Goal: Obtain resource: Download file/media

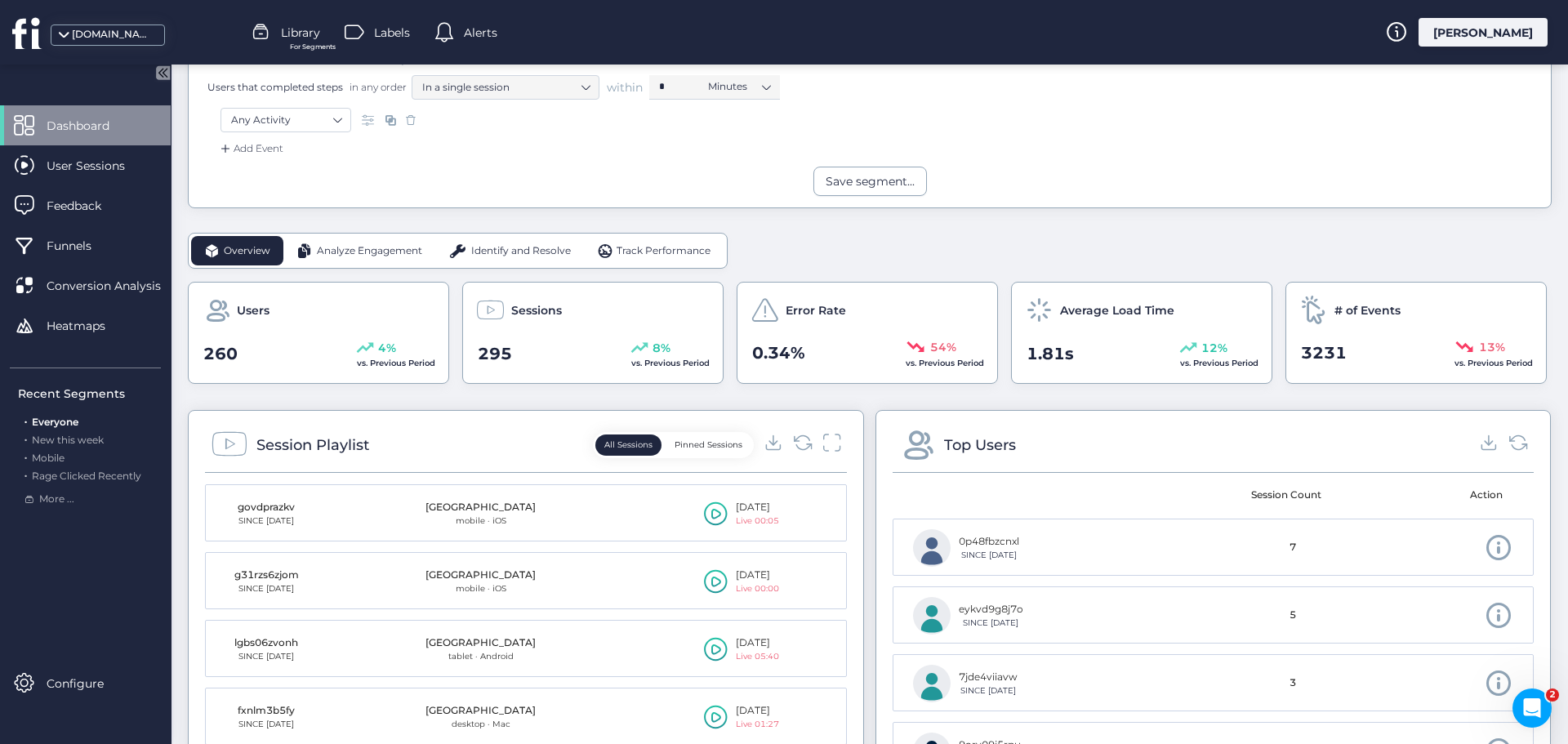
scroll to position [408, 0]
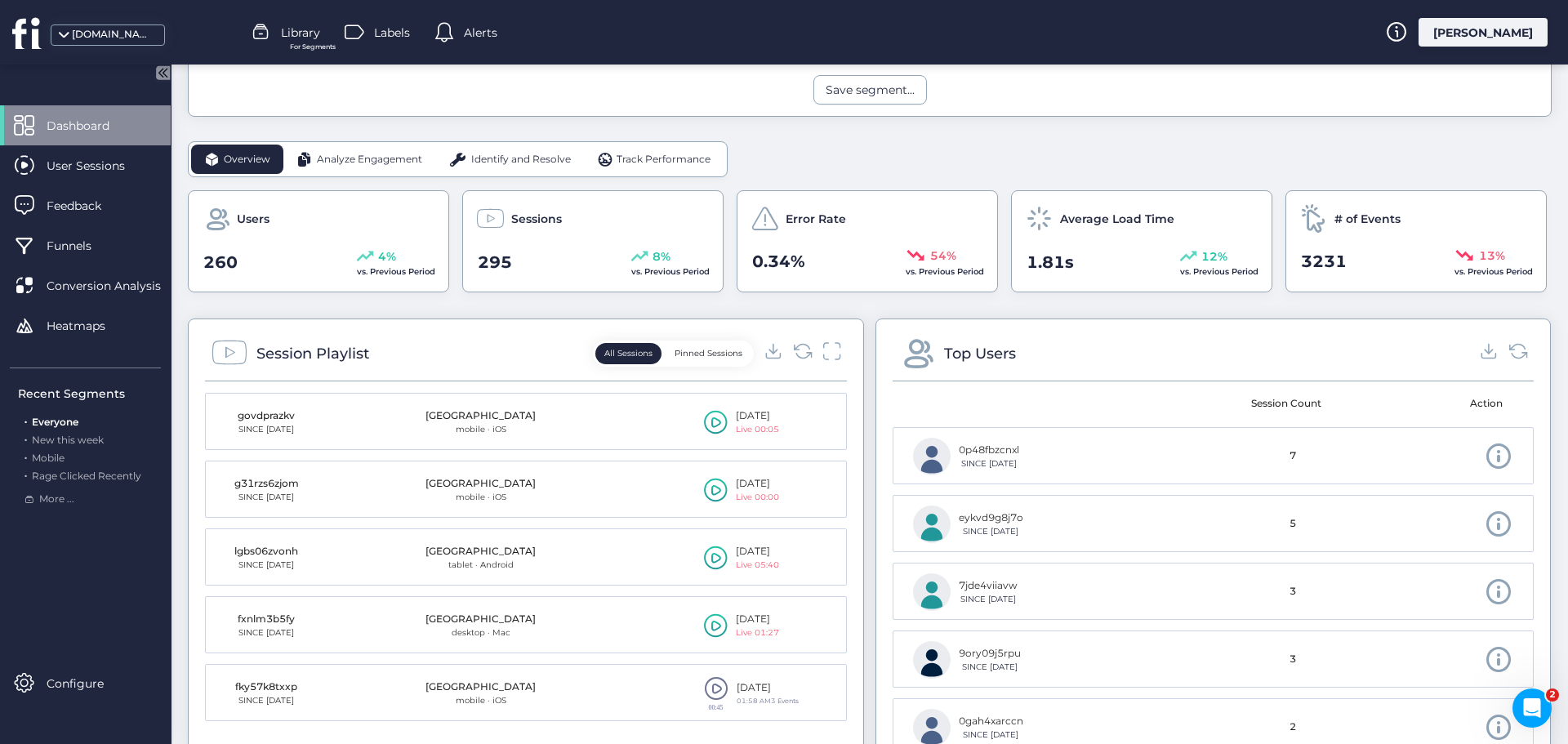
click at [389, 157] on span "Analyze Engagement" at bounding box center [369, 159] width 105 height 15
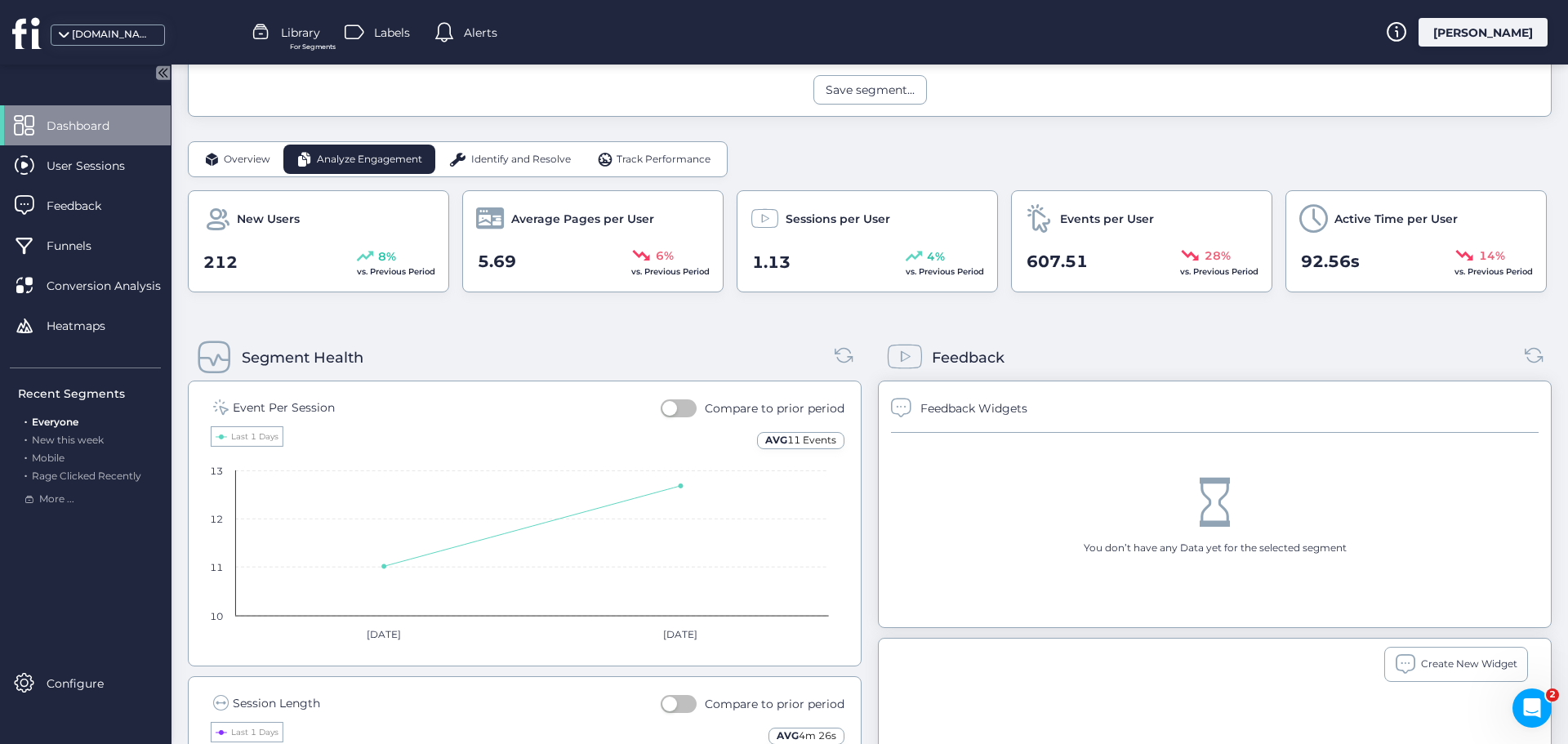
click at [477, 155] on span "Identify and Resolve" at bounding box center [521, 159] width 100 height 15
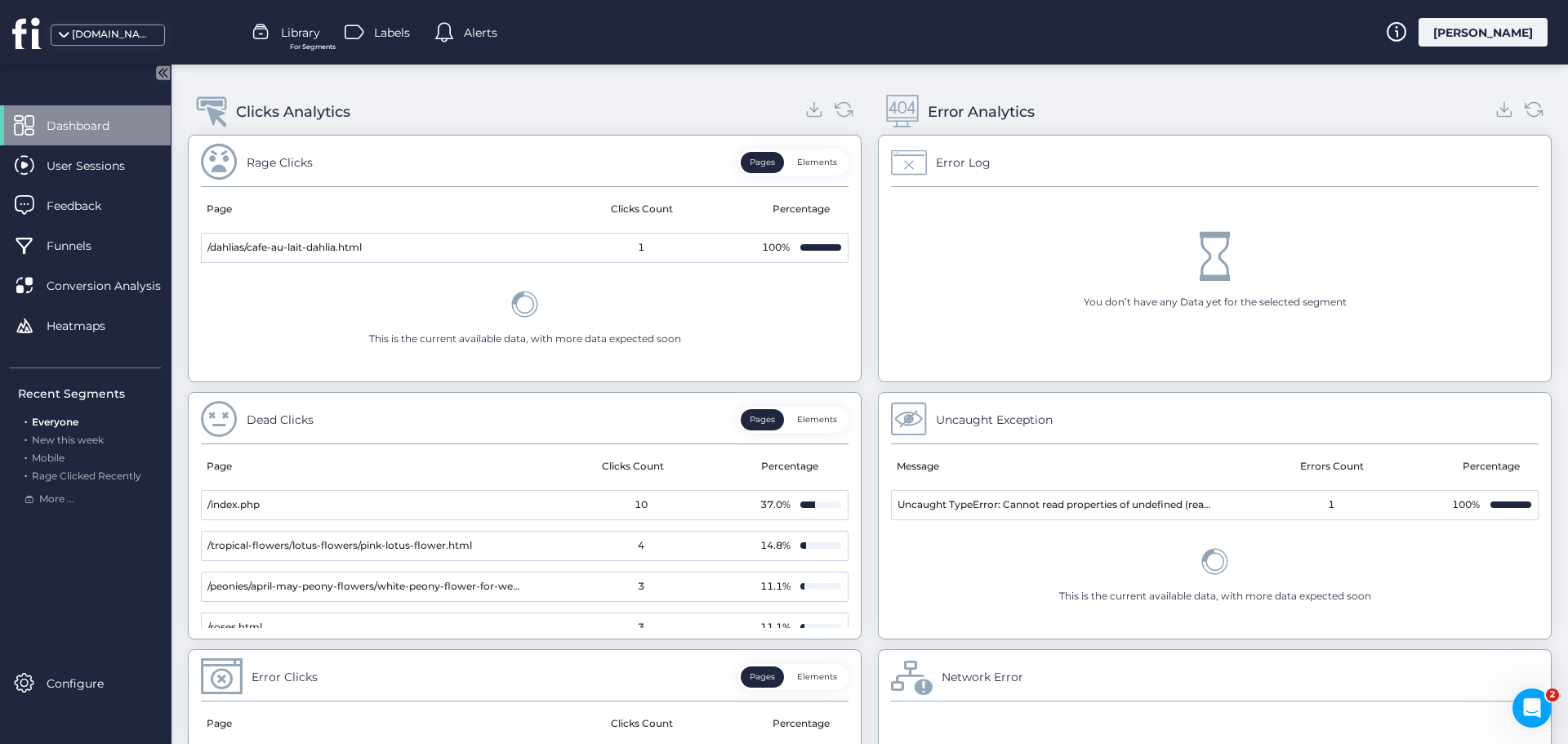
scroll to position [619, 0]
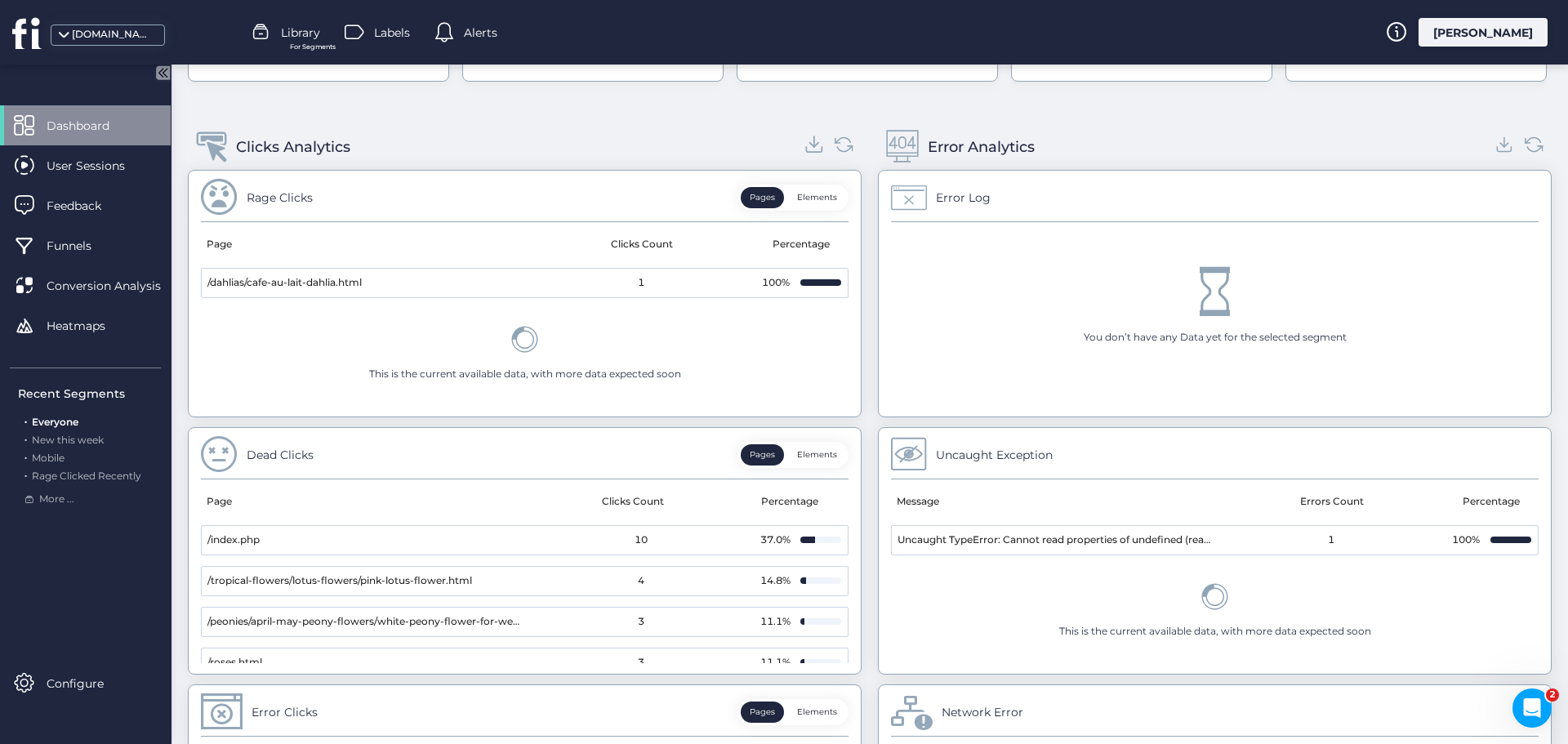
click at [806, 150] on icon at bounding box center [814, 144] width 22 height 22
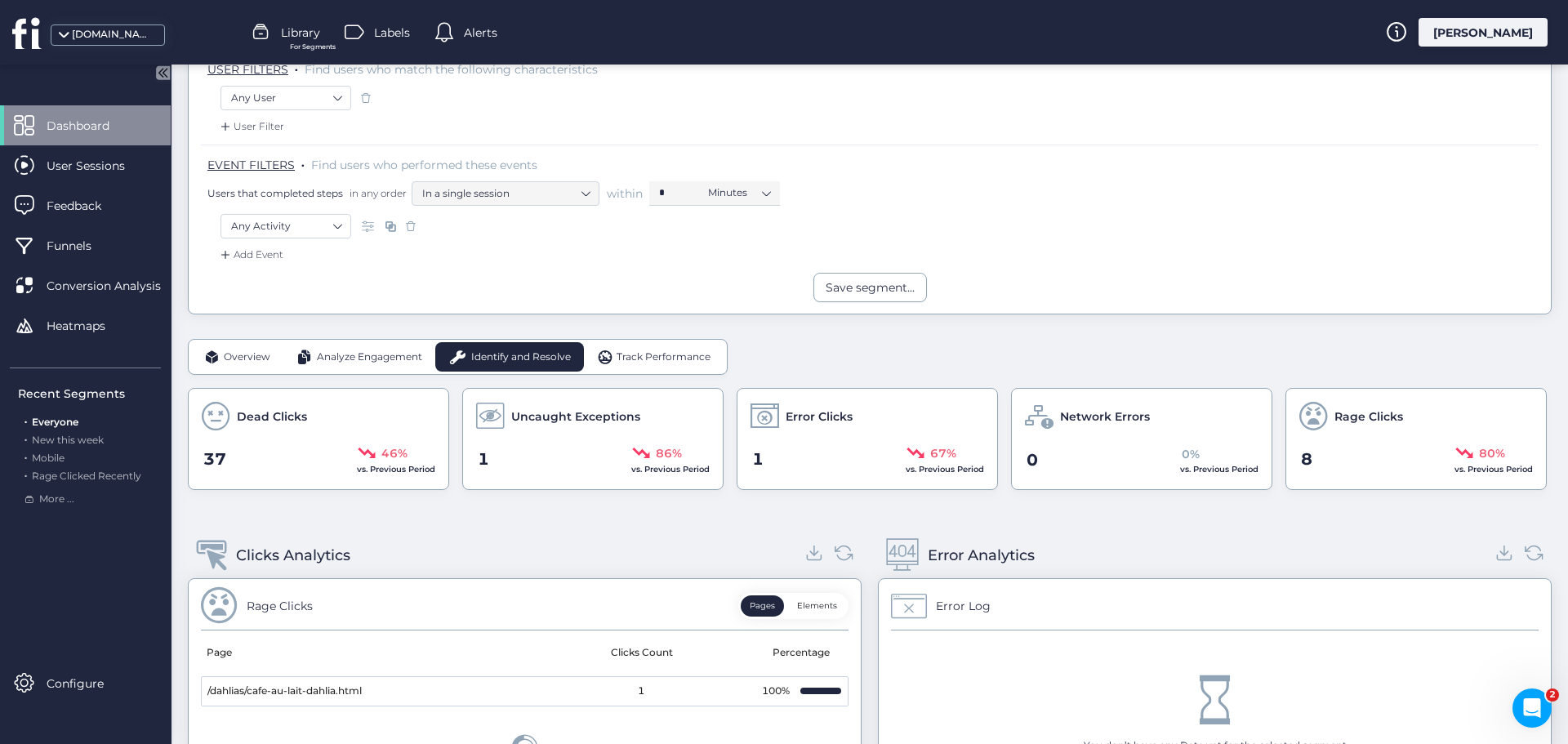
click at [667, 358] on span "Track Performance" at bounding box center [663, 356] width 94 height 15
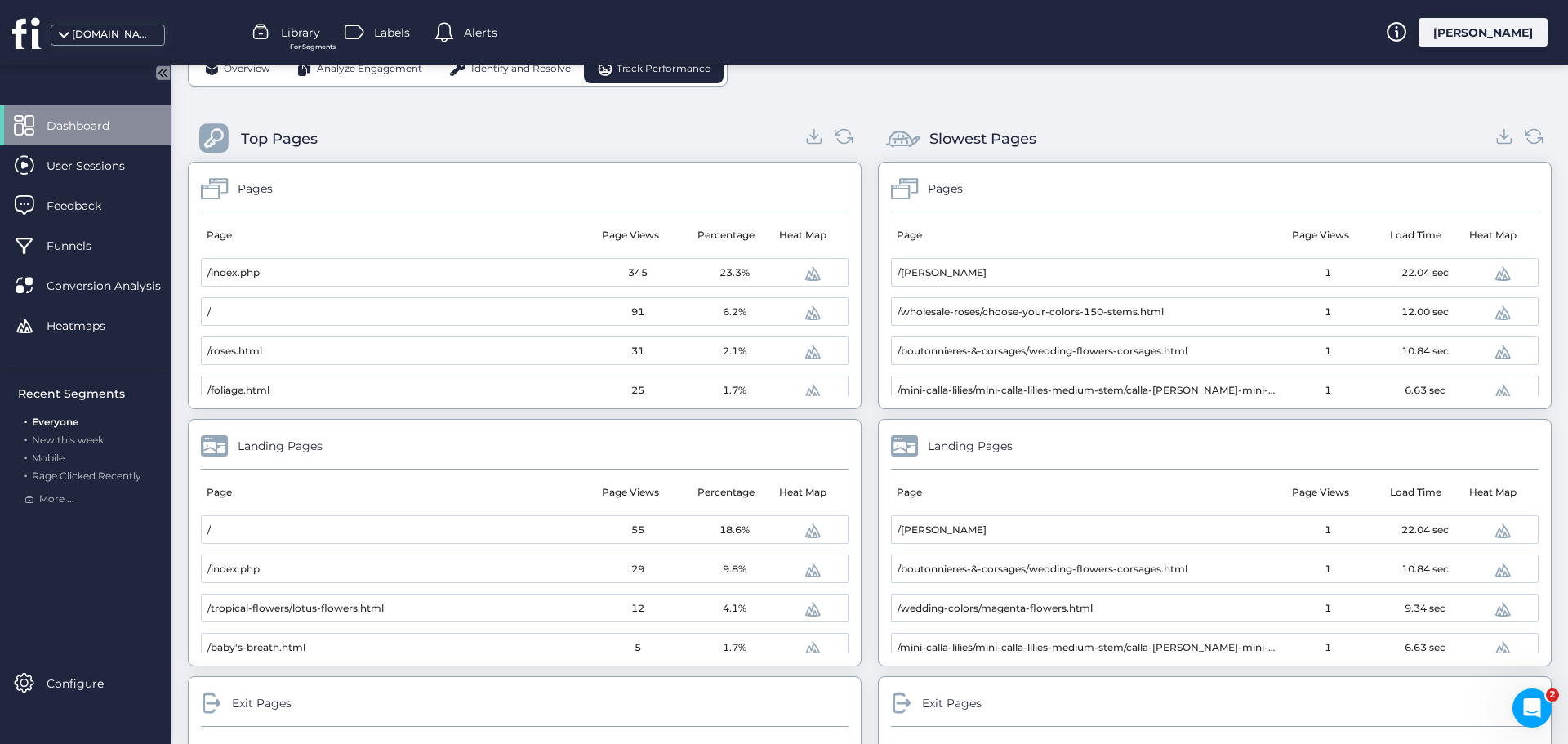
scroll to position [537, 0]
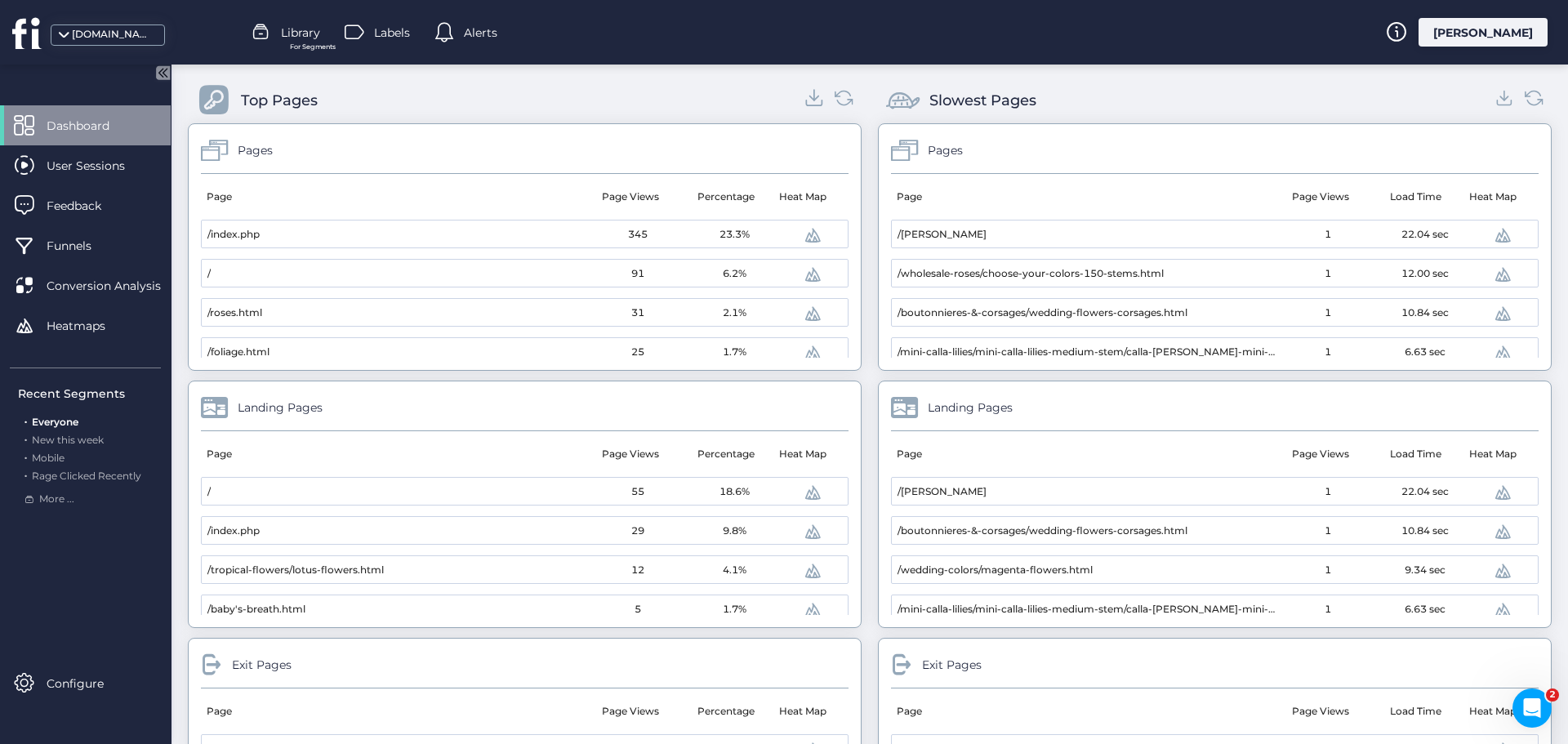
click at [803, 93] on icon at bounding box center [814, 97] width 22 height 22
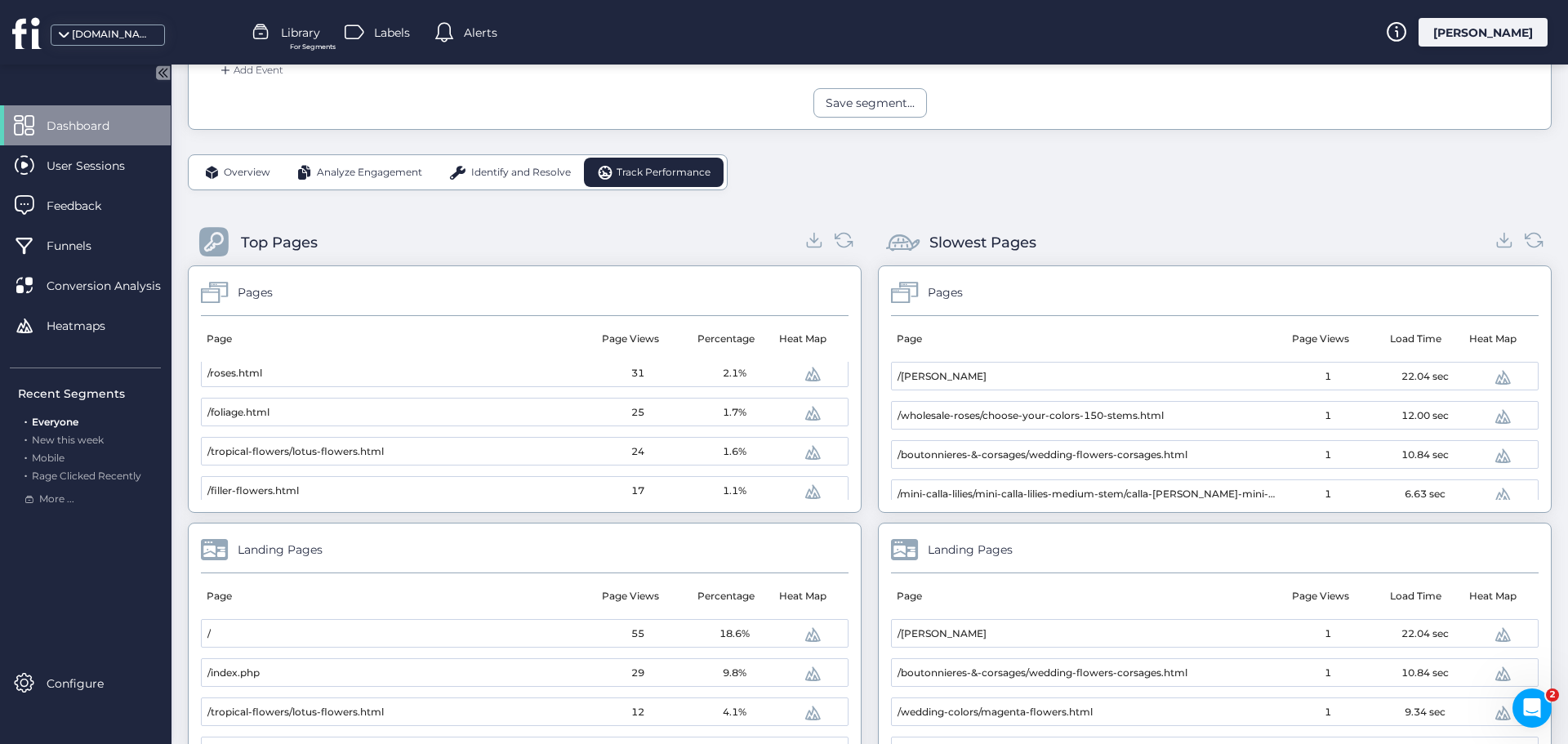
scroll to position [374, 0]
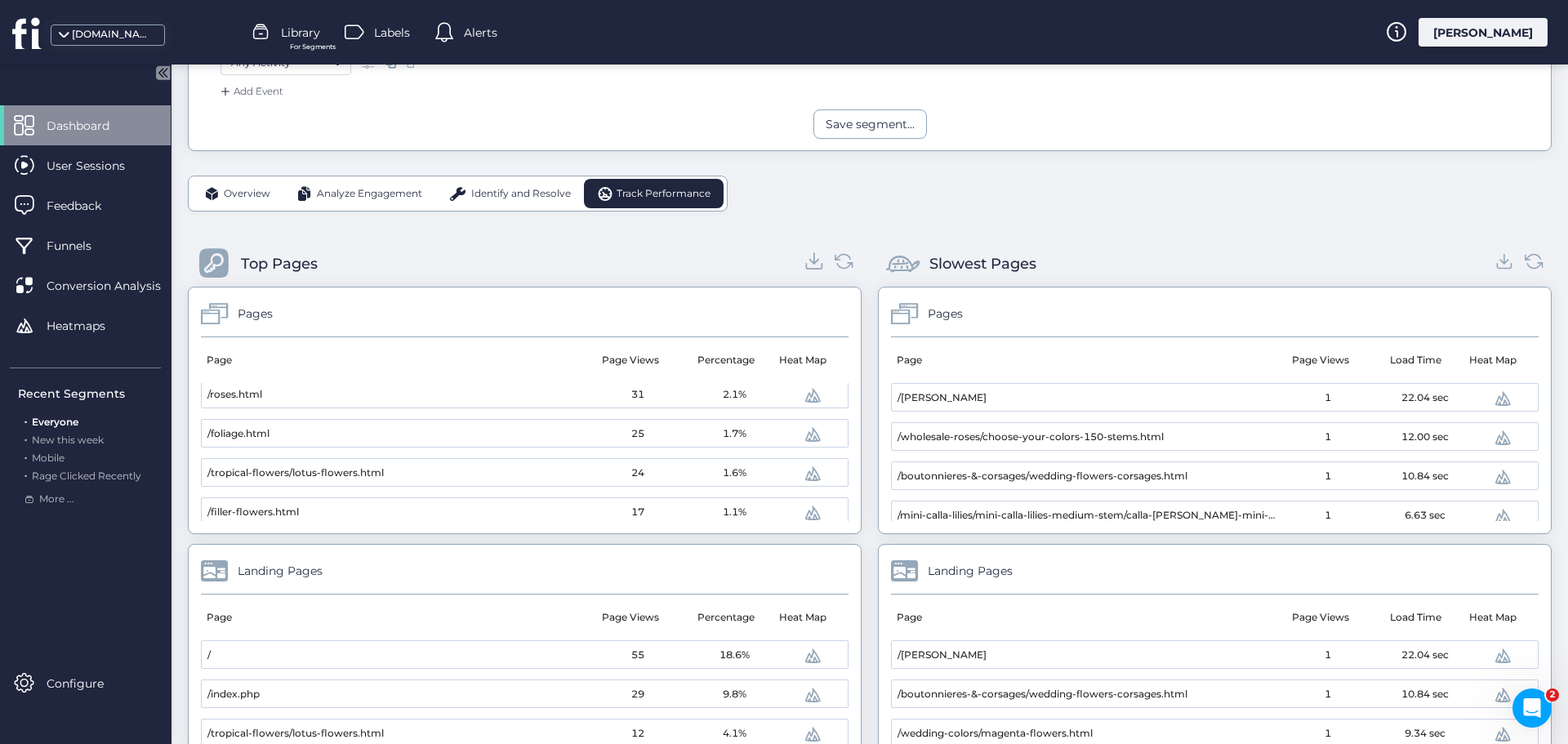
click at [811, 261] on icon at bounding box center [814, 262] width 9 height 4
click at [1526, 223] on div "Overview Analyze Engagement Identify and Resolve Track Performance Top Pages Pa…" at bounding box center [870, 620] width 1364 height 889
click at [1493, 267] on icon at bounding box center [1504, 261] width 22 height 22
